Goal: Find specific page/section: Find specific page/section

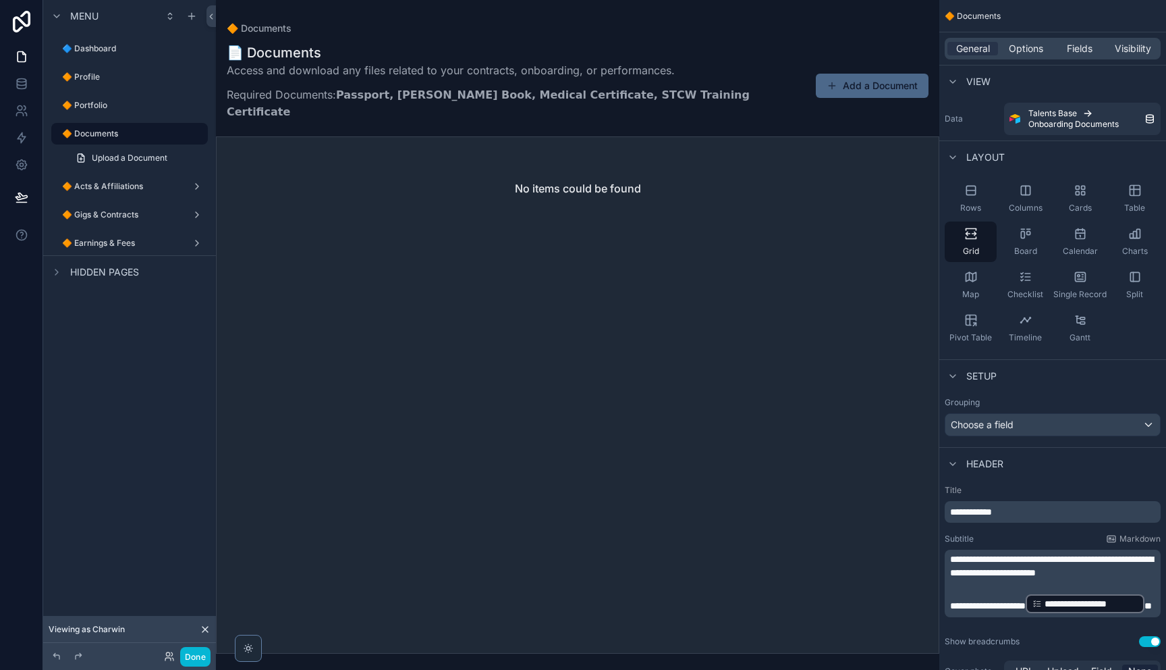
scroll to position [186, 0]
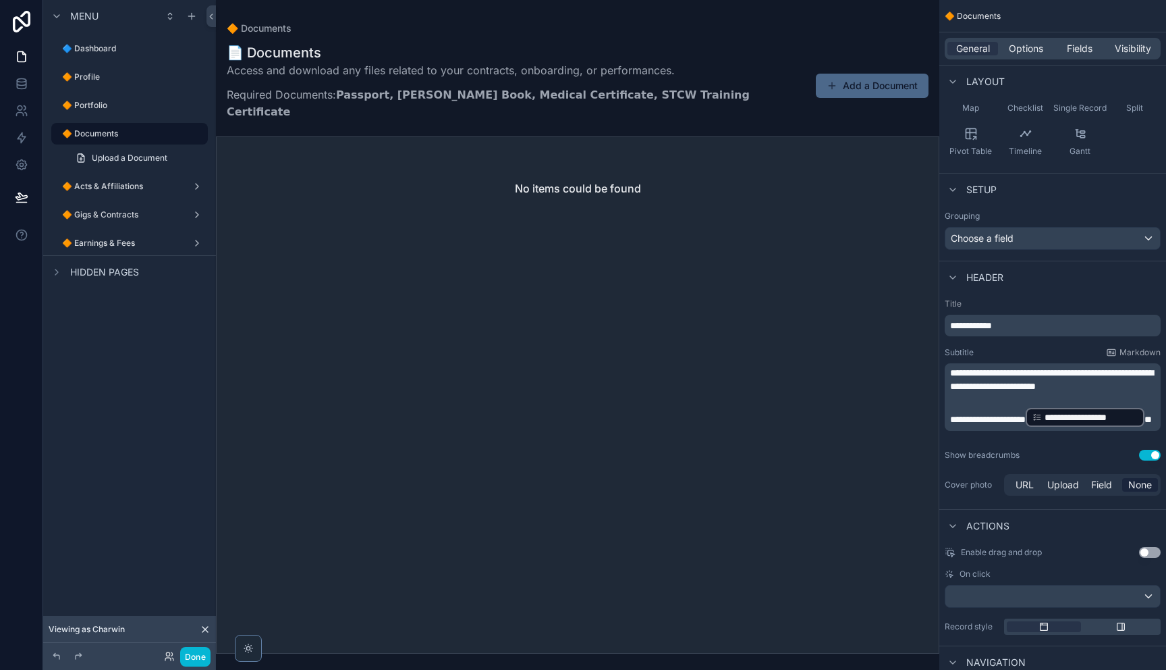
click at [175, 660] on div "Done" at bounding box center [184, 657] width 54 height 20
click at [170, 660] on icon at bounding box center [169, 656] width 11 height 11
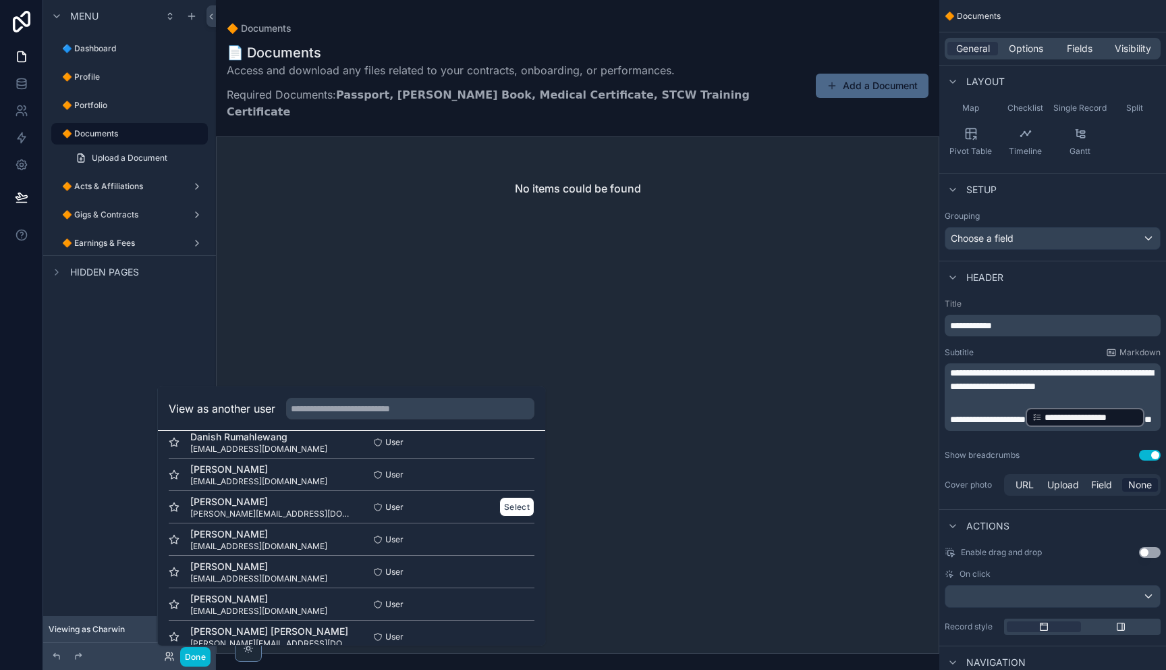
scroll to position [470, 0]
click at [507, 443] on button "Select" at bounding box center [516, 441] width 35 height 20
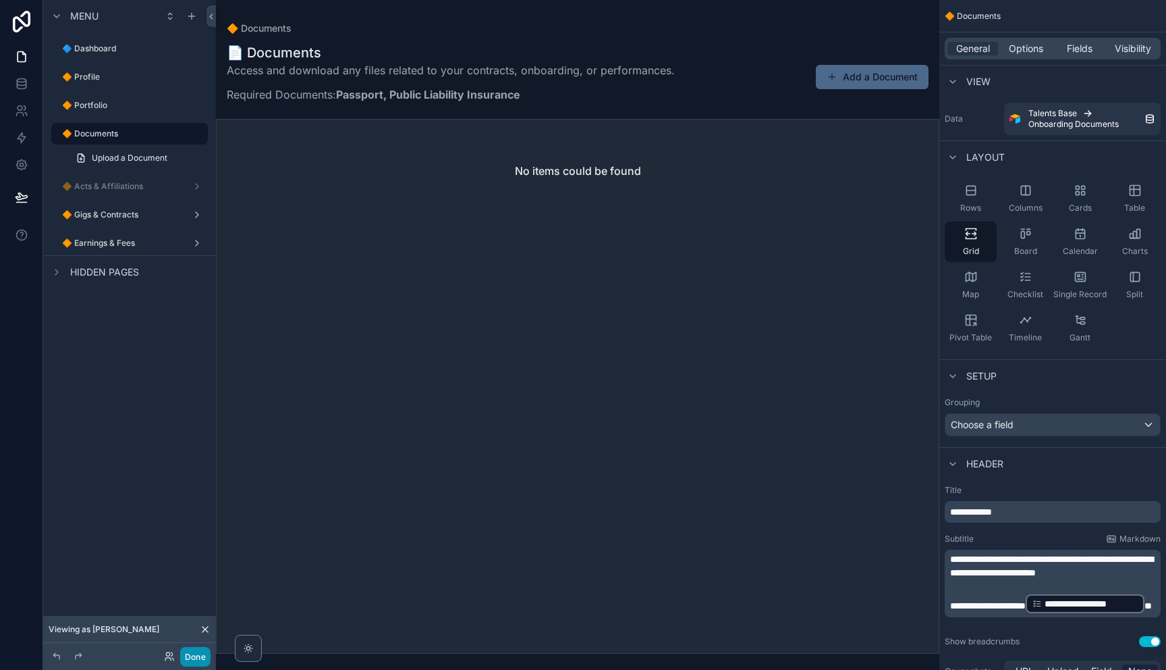
click at [188, 657] on button "Done" at bounding box center [195, 657] width 30 height 20
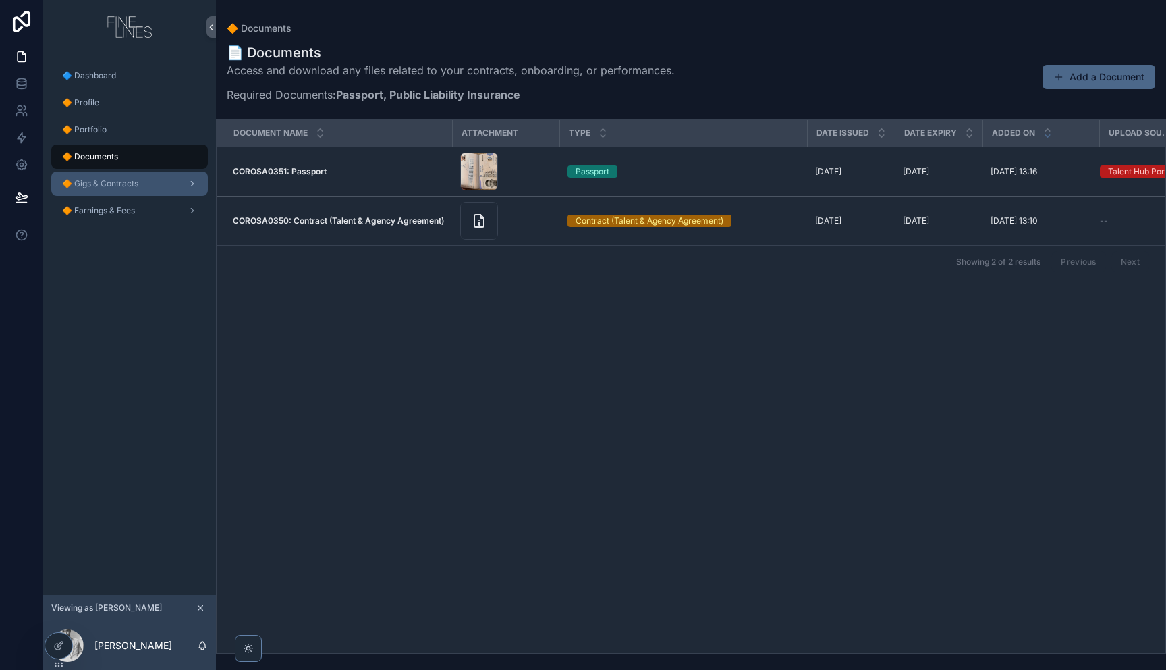
click at [108, 184] on span "🔶 Gigs & Contracts" at bounding box center [100, 183] width 76 height 11
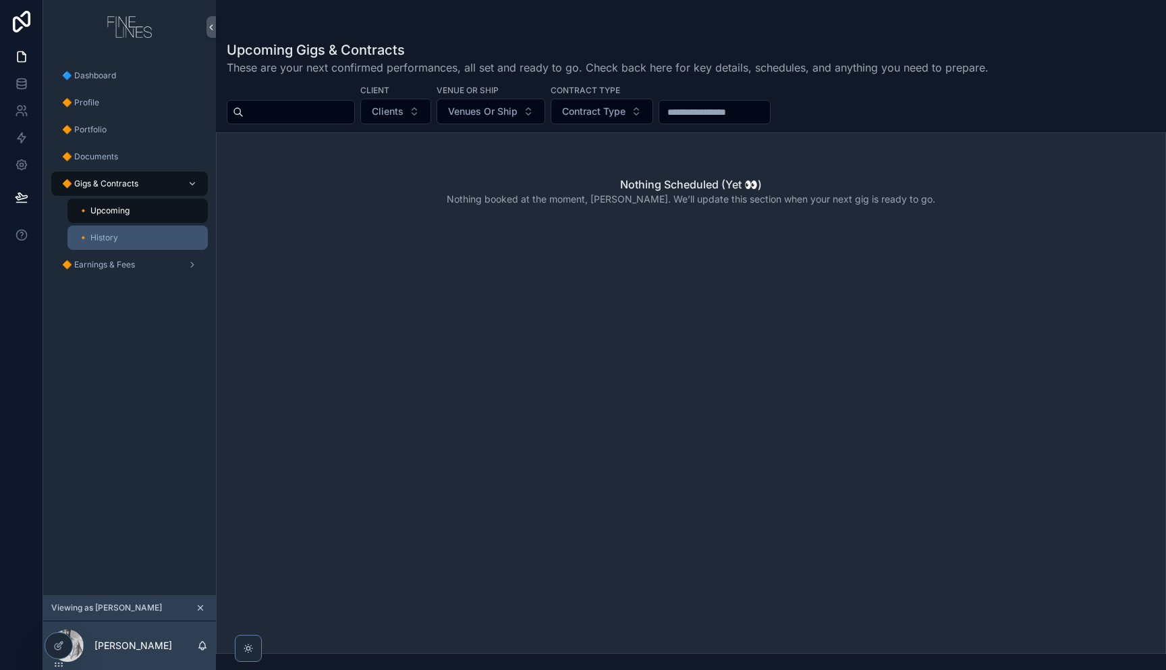
click at [141, 233] on div "🔸 History" at bounding box center [138, 238] width 124 height 22
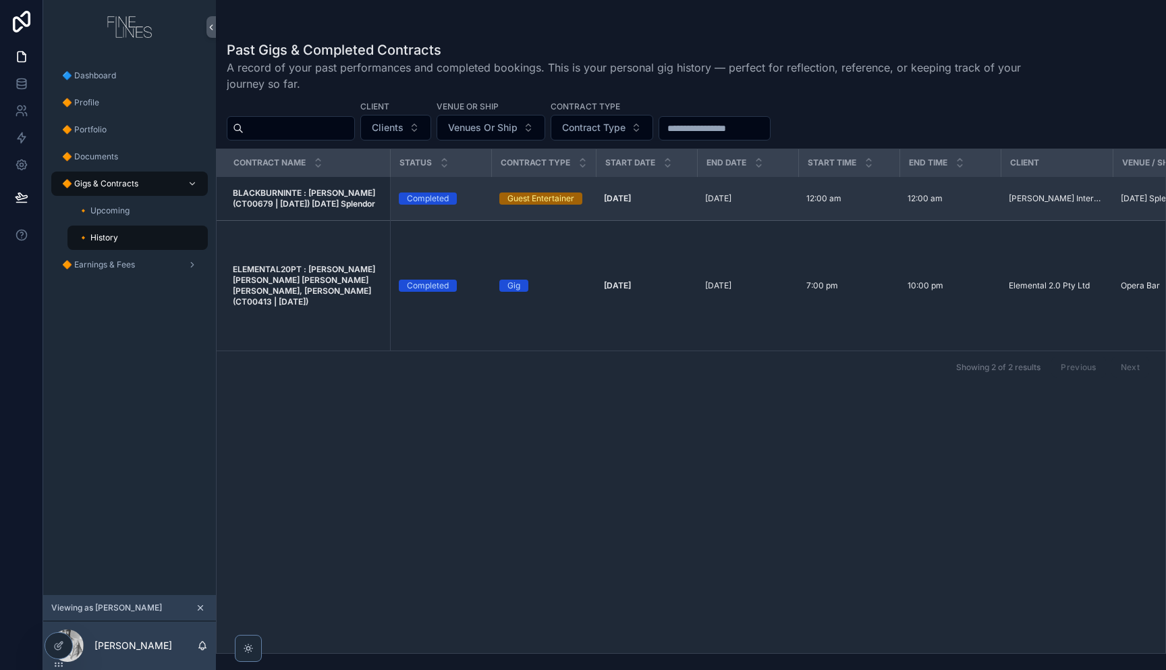
click at [324, 194] on strong "BLACKBURNINTE : Calvin Orosa (CT00679 | 25.08.2025) Carnival Splendor" at bounding box center [305, 198] width 144 height 21
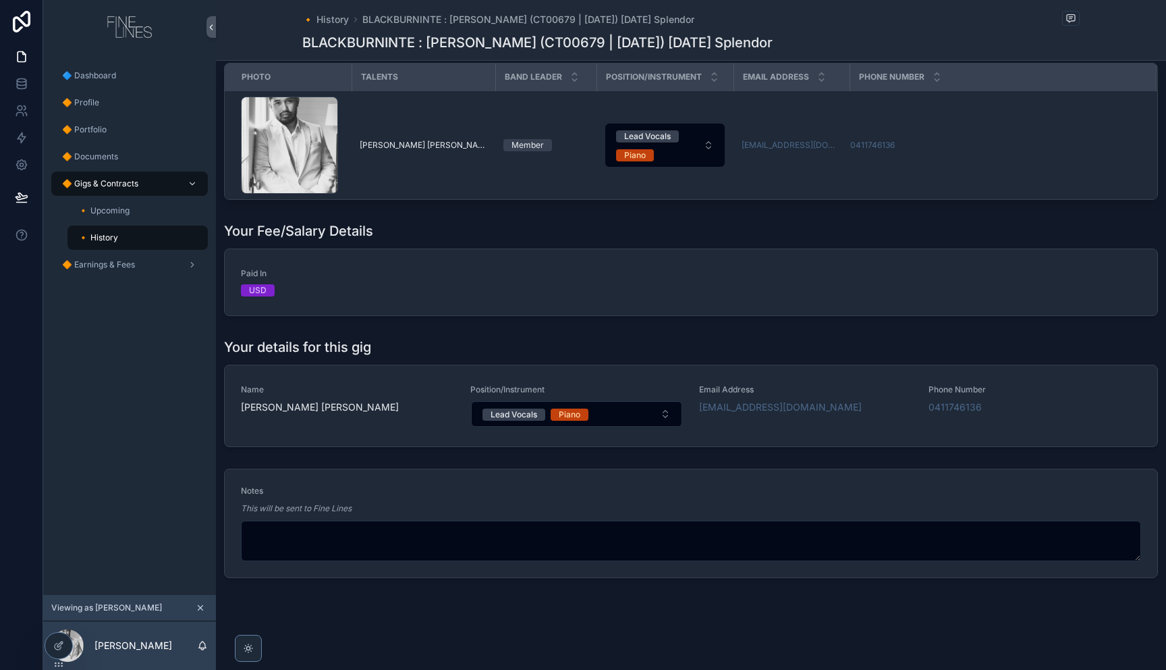
scroll to position [483, 0]
